Goal: Register for event/course

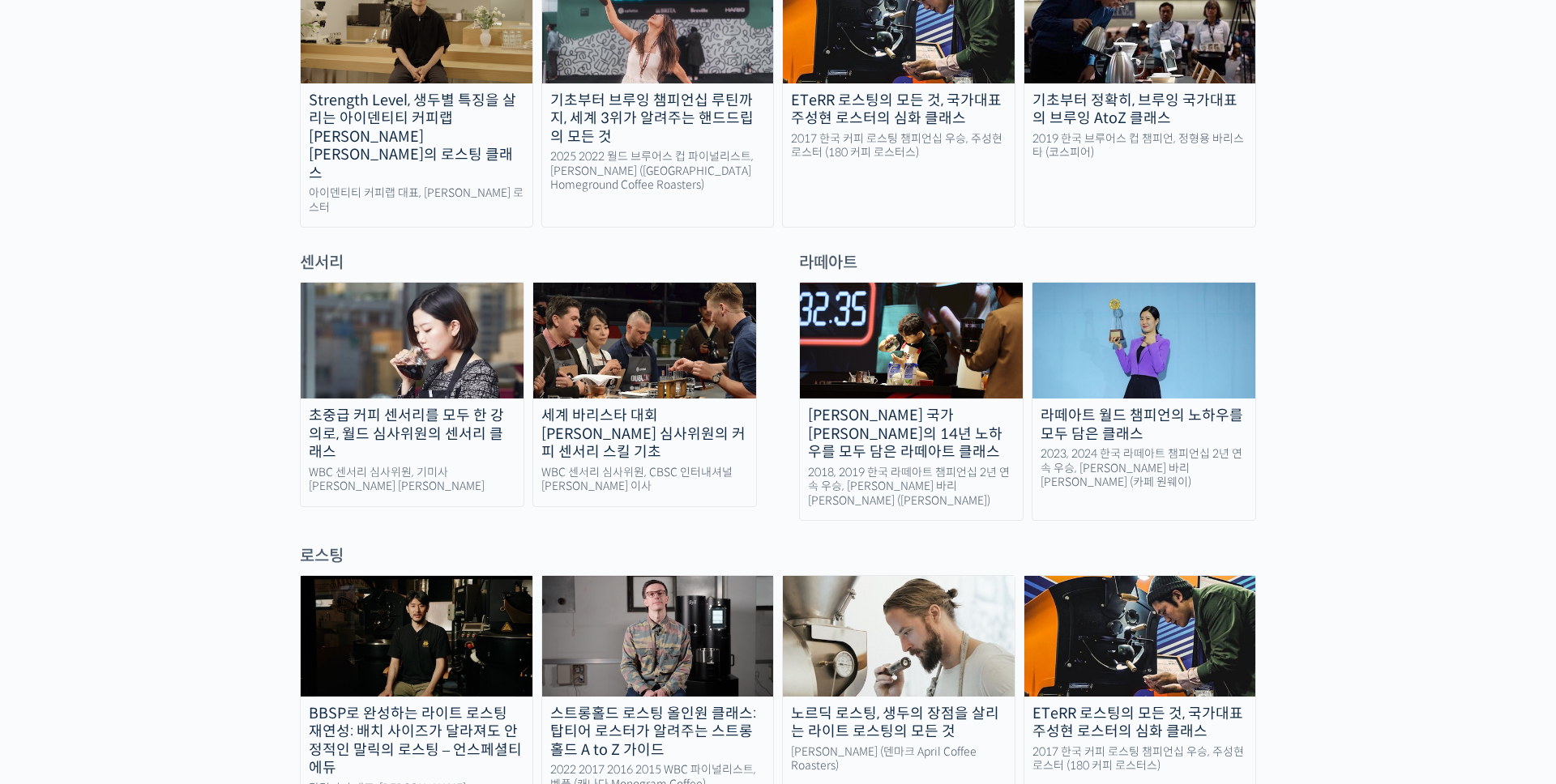
scroll to position [972, 0]
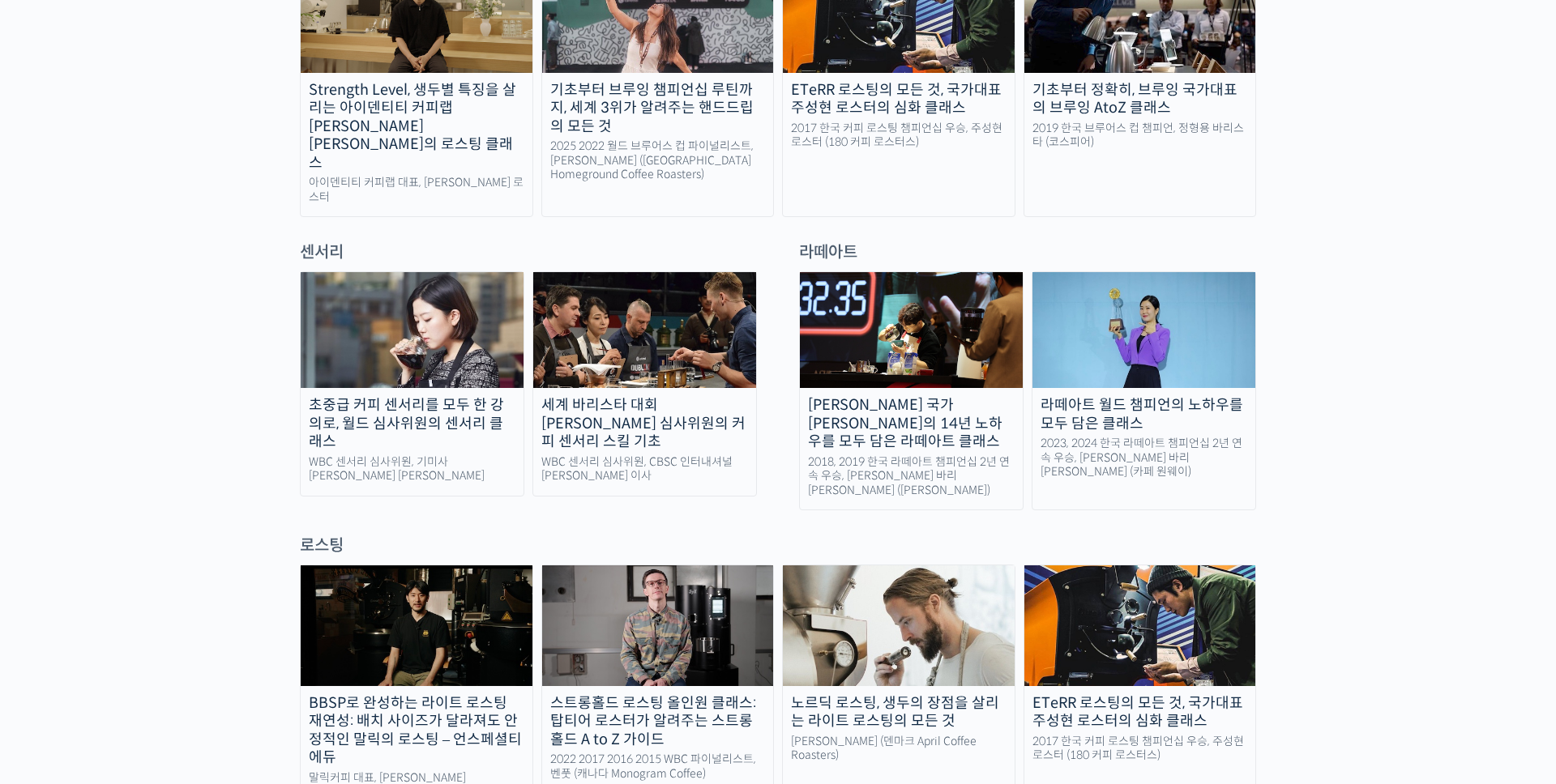
click at [647, 402] on link "세계 바리스타 대회 [PERSON_NAME] 심사위원의 커피 센서리 스킬 기초 WBC 센서리 심사위원, CBSC 인터내셔널 [PERSON_NA…" at bounding box center [645, 384] width 225 height 226
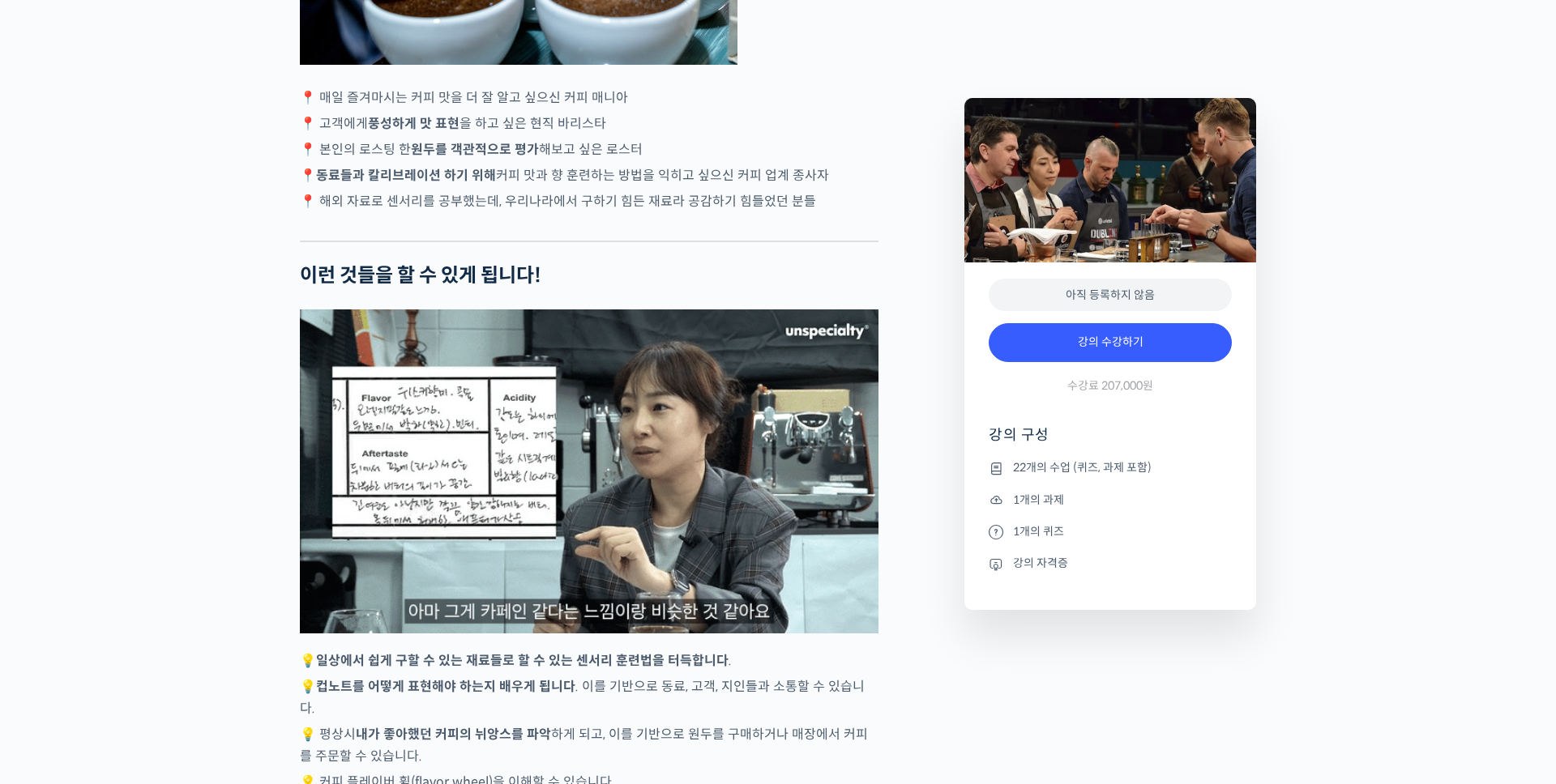
scroll to position [3927, 0]
